Goal: Find specific page/section: Find specific page/section

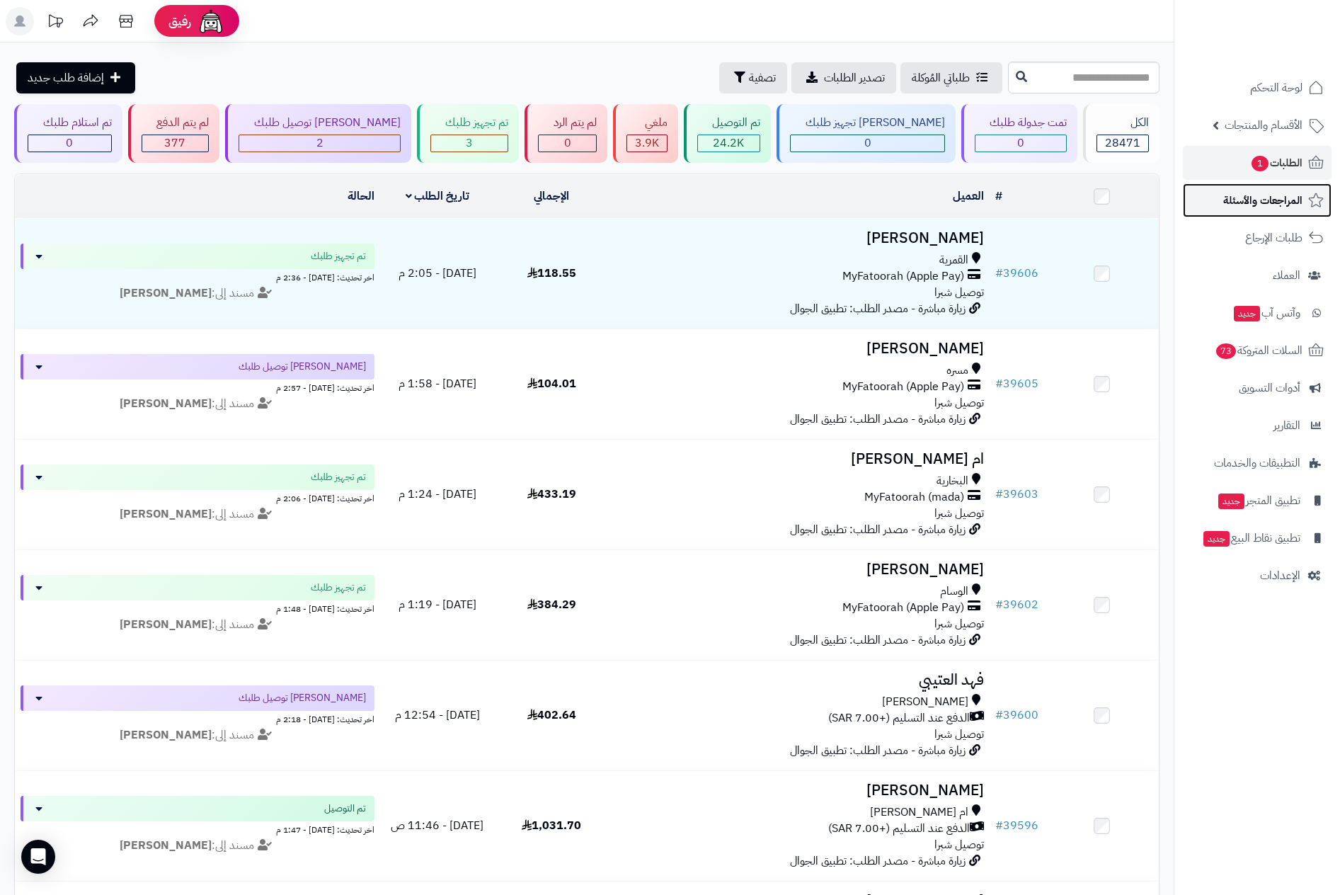
click at [1272, 198] on span "المراجعات والأسئلة" at bounding box center [1262, 200] width 79 height 20
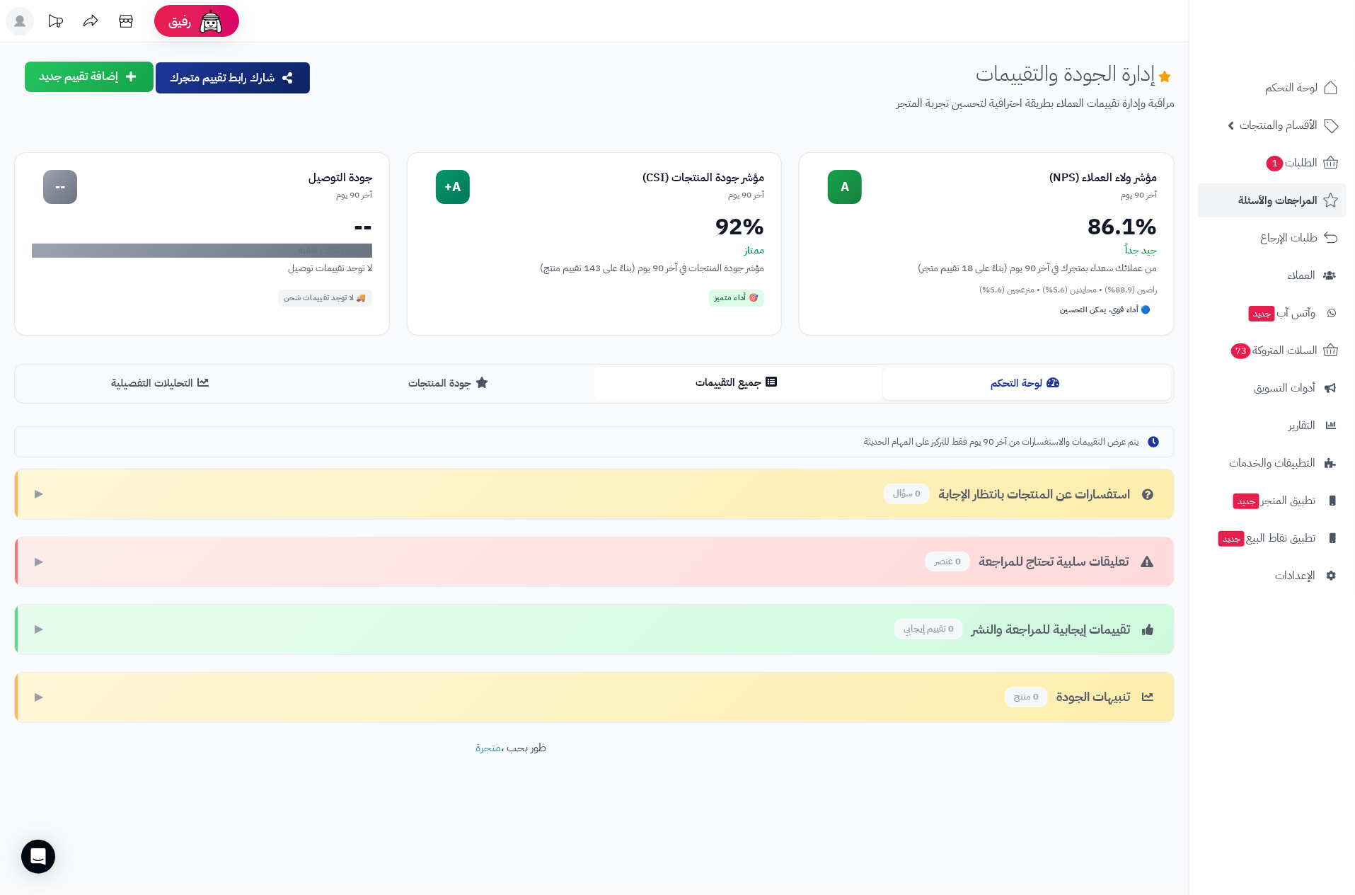
click at [720, 376] on button "جميع التقييمات" at bounding box center [738, 383] width 289 height 32
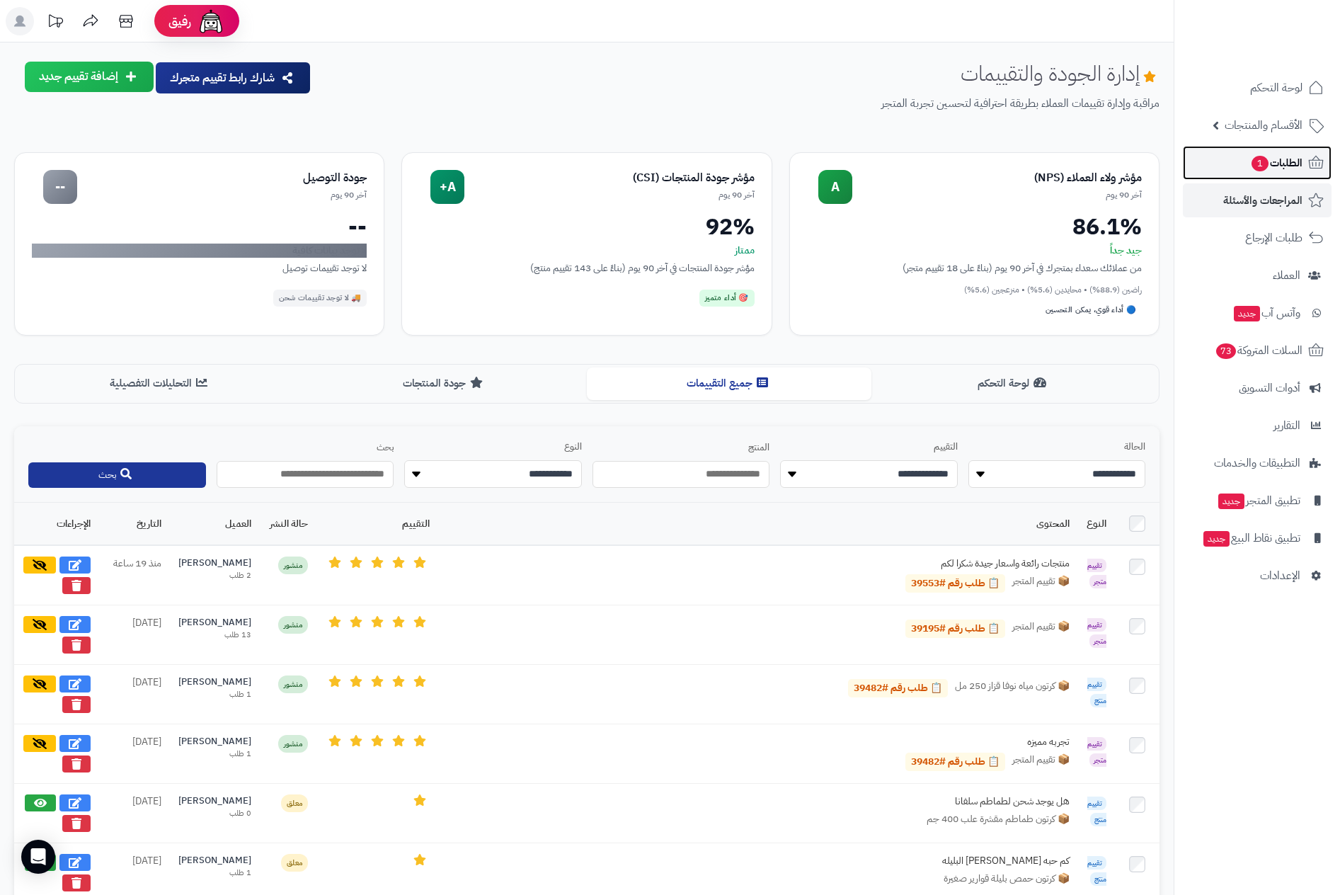
click at [1287, 170] on span "الطلبات 1" at bounding box center [1276, 163] width 52 height 20
